Goal: Ask a question: Seek information or help from site administrators or community

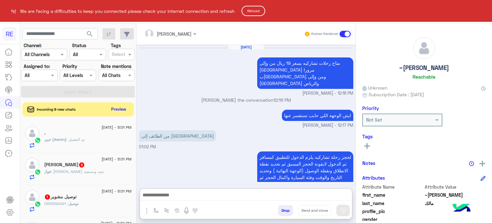
scroll to position [122, 0]
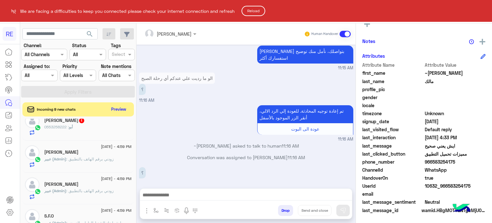
click at [74, 32] on html "RE We are facing a difficulties to keep you connected please check your interne…" at bounding box center [246, 111] width 492 height 223
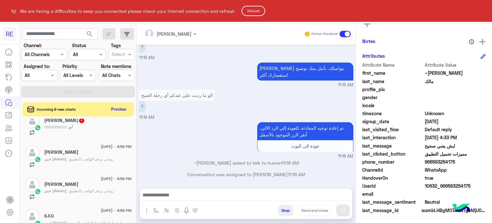
click at [252, 9] on button "Reload" at bounding box center [254, 11] width 24 height 10
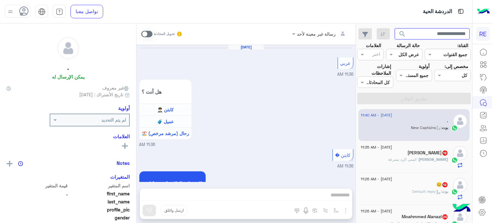
scroll to position [644, 0]
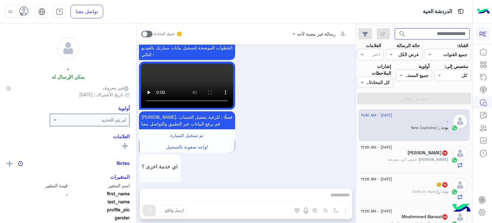
click at [415, 31] on input "text" at bounding box center [432, 34] width 75 height 12
type input "*********"
click at [395, 28] on button "search" at bounding box center [403, 35] width 16 height 14
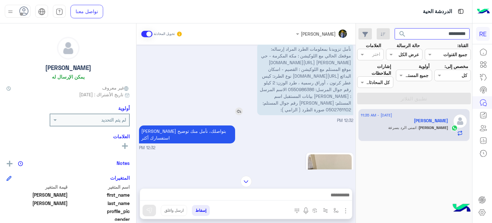
scroll to position [343, 0]
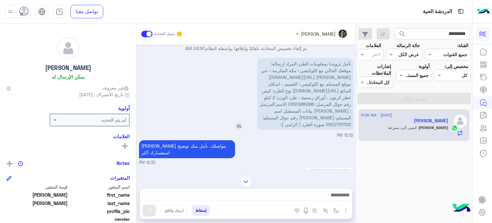
click at [267, 82] on span "نأمل تزويدنا بمعلومات الطرد المراد إرساله: موقعك الحالي مع اللوكيشن : مكة المكر…" at bounding box center [305, 94] width 91 height 66
click at [263, 83] on span "نأمل تزويدنا بمعلومات الطرد المراد إرساله: موقعك الحالي مع اللوكيشن : مكة المكر…" at bounding box center [305, 94] width 91 height 66
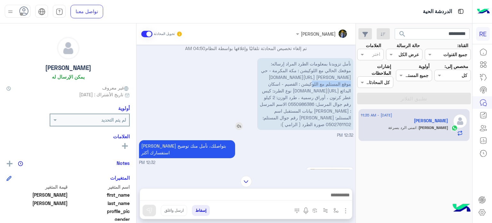
drag, startPoint x: 263, startPoint y: 83, endPoint x: 335, endPoint y: 92, distance: 73.3
click at [335, 92] on span "نأمل تزويدنا بمعلومات الطرد المراد إرساله: موقعك الحالي مع اللوكيشن : مكة المكر…" at bounding box center [305, 94] width 91 height 66
click at [312, 83] on span "نأمل تزويدنا بمعلومات الطرد المراد إرساله: موقعك الحالي مع اللوكيشن : مكة المكر…" at bounding box center [305, 94] width 91 height 66
click at [347, 84] on span "نأمل تزويدنا بمعلومات الطرد المراد إرساله: موقعك الحالي مع اللوكيشن : مكة المكر…" at bounding box center [305, 94] width 91 height 66
drag, startPoint x: 347, startPoint y: 84, endPoint x: 280, endPoint y: 90, distance: 67.6
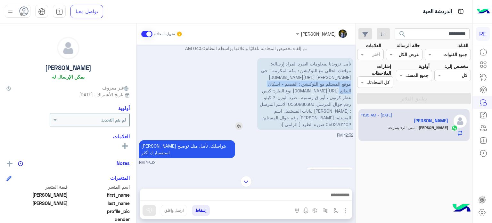
click at [280, 90] on span "نأمل تزويدنا بمعلومات الطرد المراد إرساله: موقعك الحالي مع اللوكيشن : مكة المكر…" at bounding box center [305, 94] width 91 height 66
click at [267, 85] on span "نأمل تزويدنا بمعلومات الطرد المراد إرساله: موقعك الحالي مع اللوكيشن : مكة المكر…" at bounding box center [305, 94] width 91 height 66
drag, startPoint x: 267, startPoint y: 85, endPoint x: 314, endPoint y: 99, distance: 49.0
click at [314, 99] on p "نأمل تزويدنا بمعلومات الطرد المراد إرساله: موقعك الحالي مع اللوكيشن : مكة المكر…" at bounding box center [305, 94] width 96 height 72
click at [290, 87] on span "نأمل تزويدنا بمعلومات الطرد المراد إرساله: موقعك الحالي مع اللوكيشن : مكة المكر…" at bounding box center [305, 94] width 91 height 66
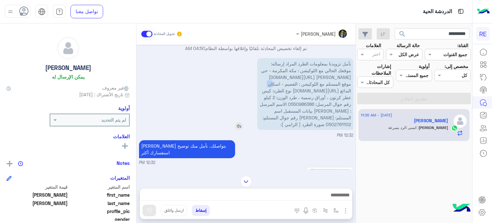
click at [290, 87] on span "نأمل تزويدنا بمعلومات الطرد المراد إرساله: موقعك الحالي مع اللوكيشن : مكة المكر…" at bounding box center [305, 94] width 91 height 66
click at [250, 182] on img at bounding box center [246, 181] width 11 height 11
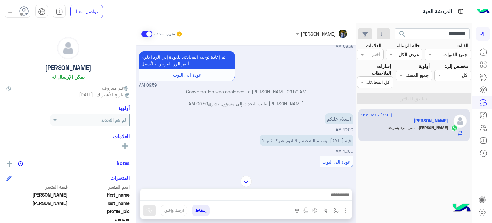
scroll to position [1541, 0]
click at [247, 180] on img at bounding box center [246, 181] width 11 height 11
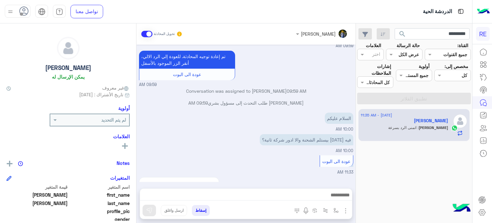
scroll to position [2530, 0]
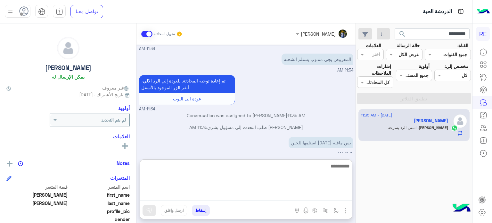
click at [278, 197] on textarea at bounding box center [246, 181] width 212 height 38
